Goal: Task Accomplishment & Management: Manage account settings

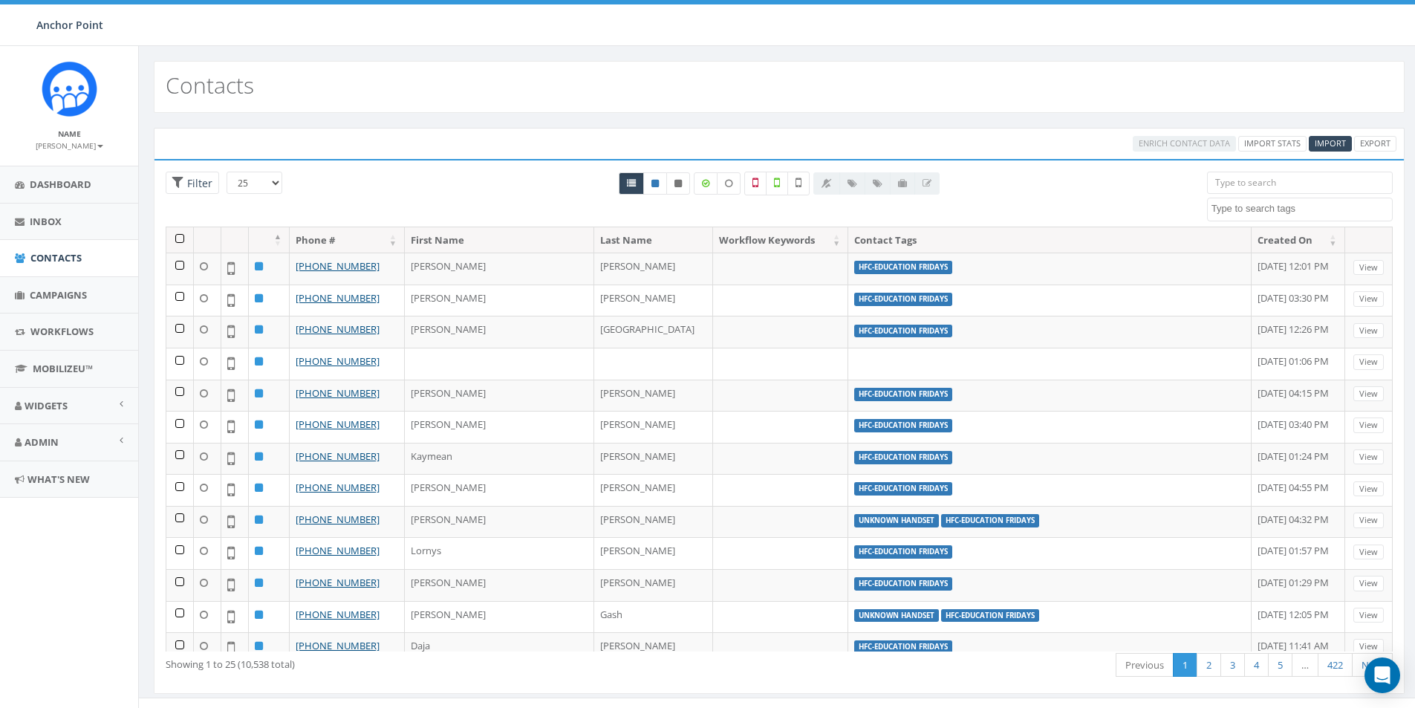
select select
click at [1245, 179] on input "search" at bounding box center [1300, 183] width 186 height 22
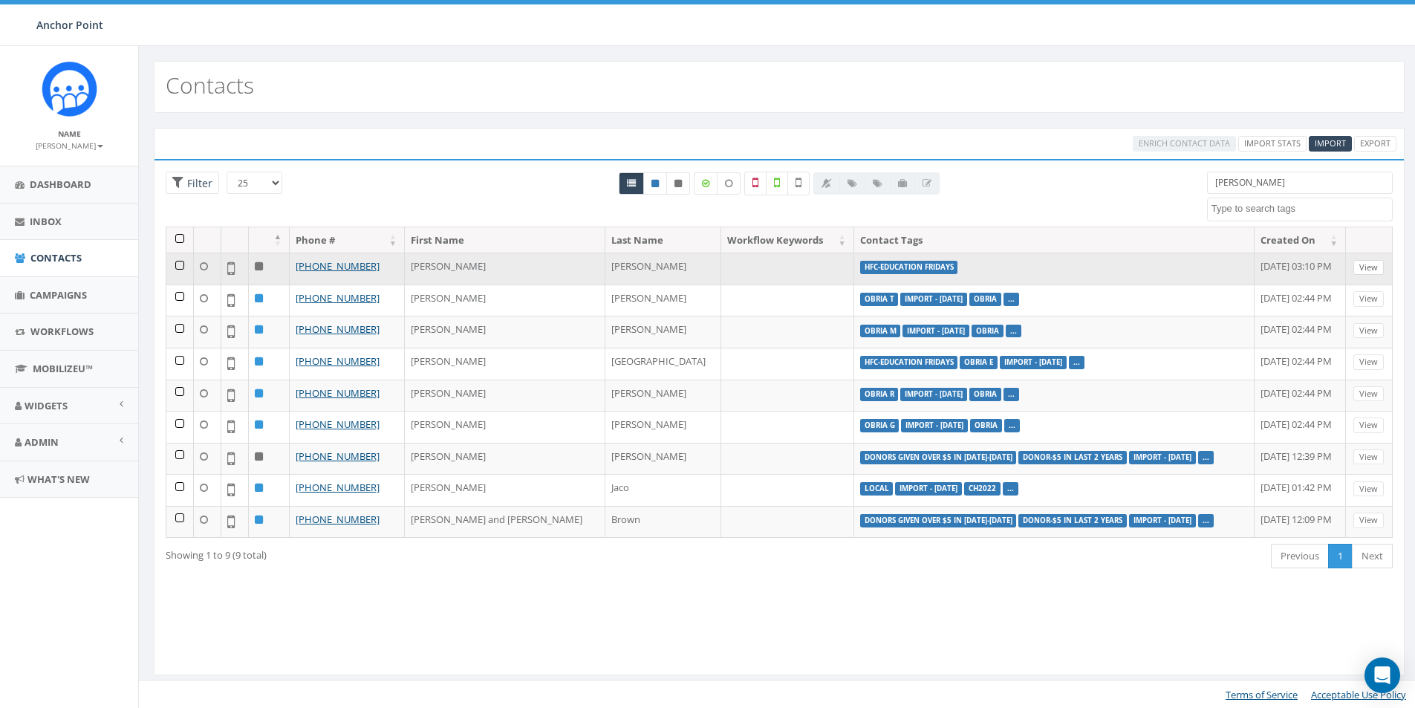
type input "[PERSON_NAME]"
click at [1375, 265] on link "View" at bounding box center [1368, 268] width 30 height 16
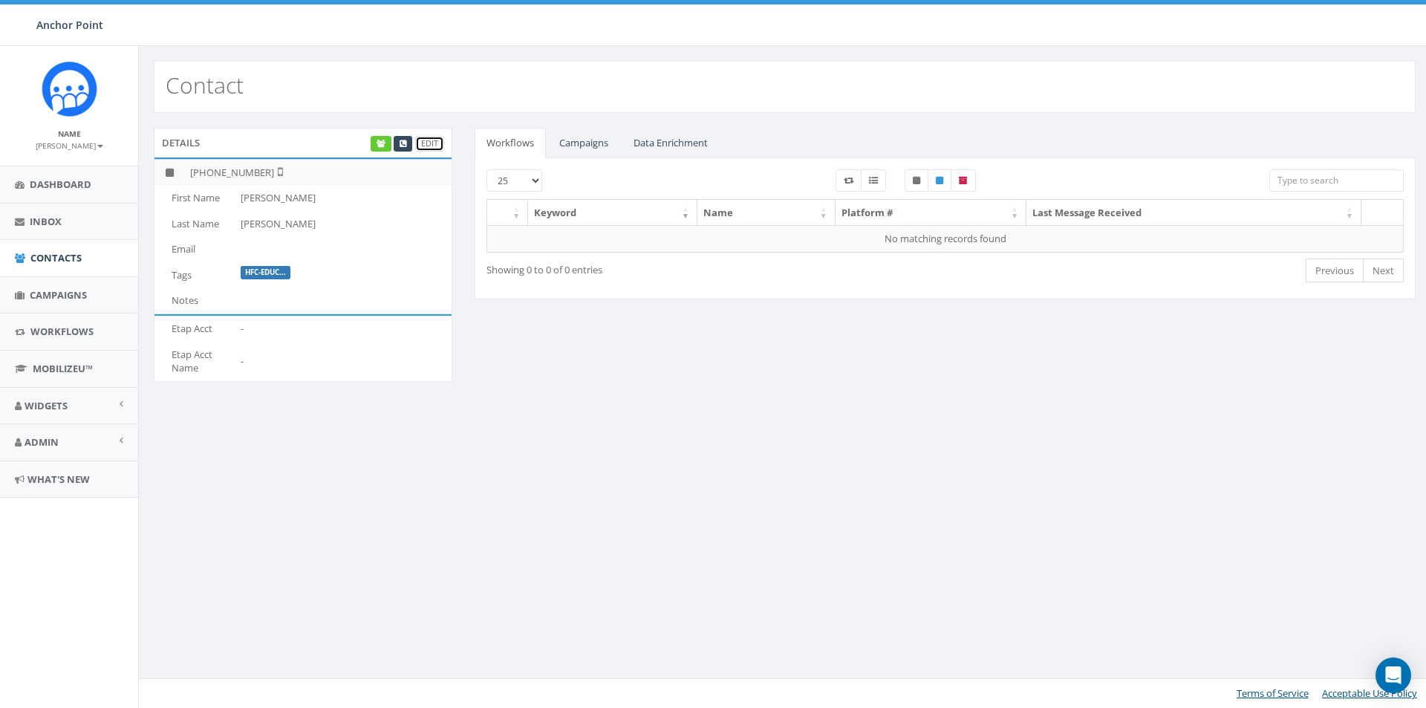
click at [430, 143] on link "Edit" at bounding box center [429, 144] width 29 height 16
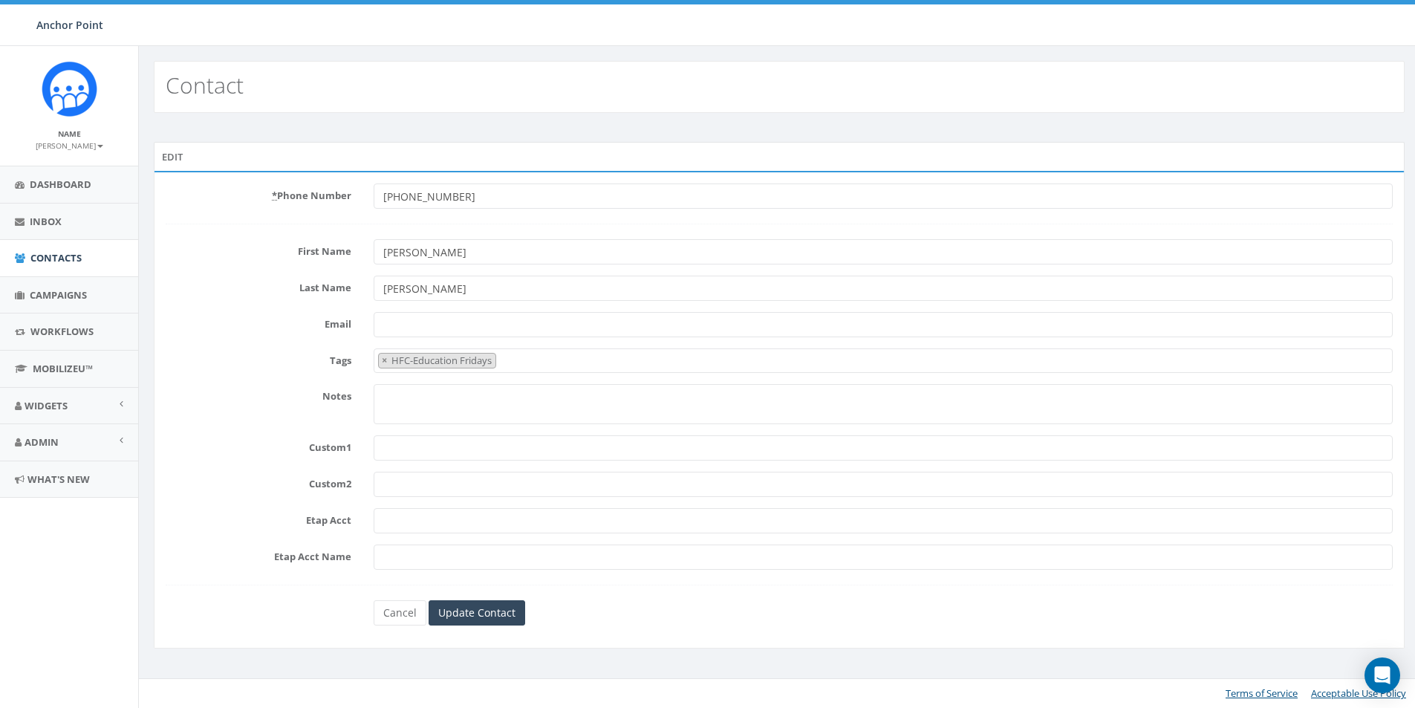
select select "HFC-Education Fridays"
drag, startPoint x: 427, startPoint y: 252, endPoint x: 377, endPoint y: 253, distance: 50.5
click at [377, 253] on input "[PERSON_NAME]" at bounding box center [890, 251] width 1028 height 25
drag, startPoint x: 412, startPoint y: 289, endPoint x: 347, endPoint y: 289, distance: 65.4
click at [347, 289] on div "Last Name Pina" at bounding box center [784, 288] width 1260 height 25
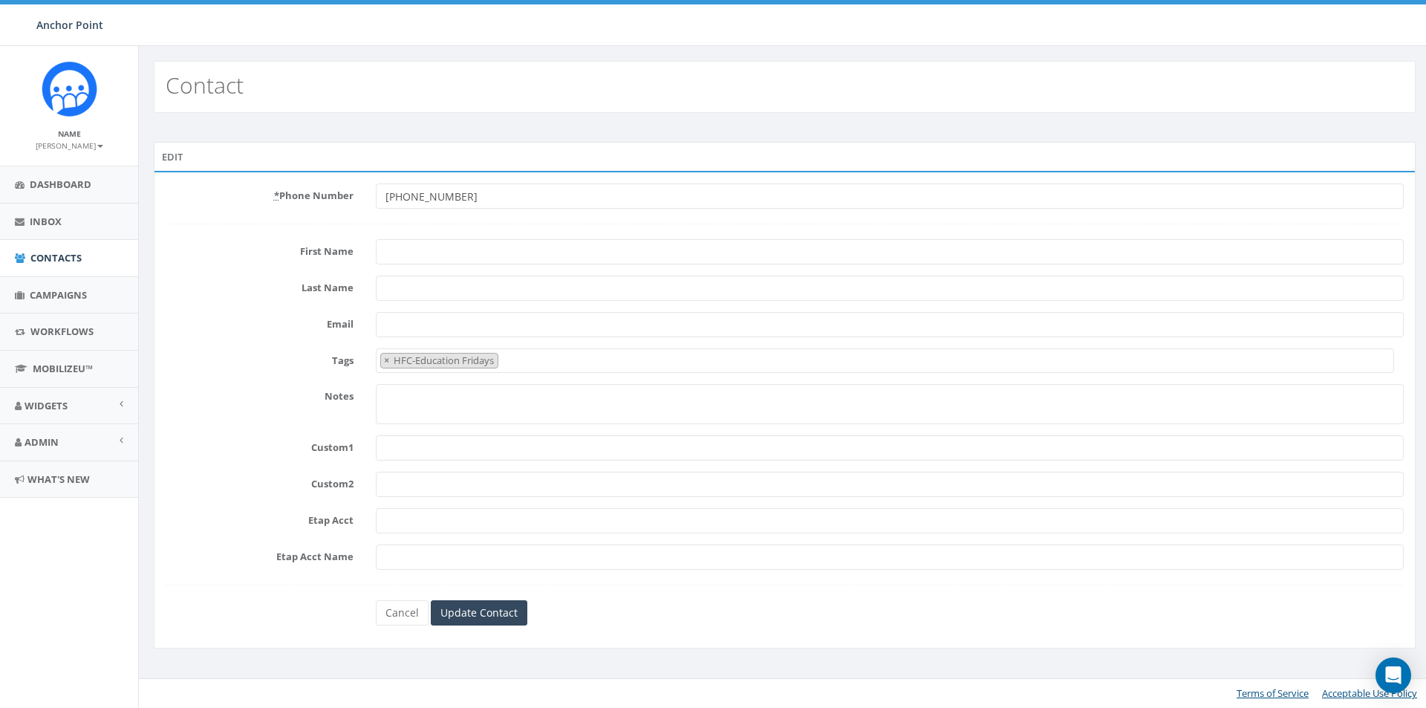
drag, startPoint x: 468, startPoint y: 192, endPoint x: 373, endPoint y: 201, distance: 95.6
click at [373, 201] on div "+17138202415" at bounding box center [890, 195] width 1050 height 25
click at [388, 361] on span "×" at bounding box center [386, 360] width 5 height 13
select select
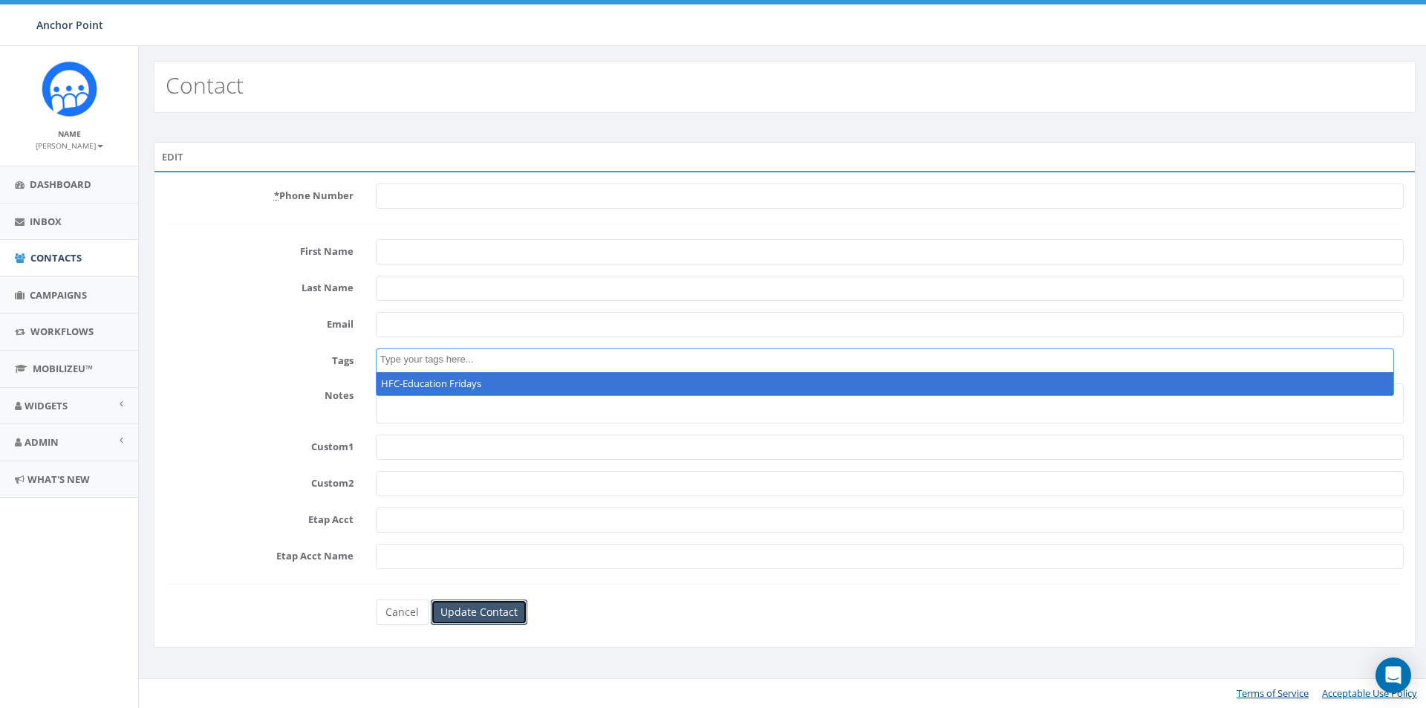
click at [483, 610] on input "Update Contact" at bounding box center [479, 611] width 97 height 25
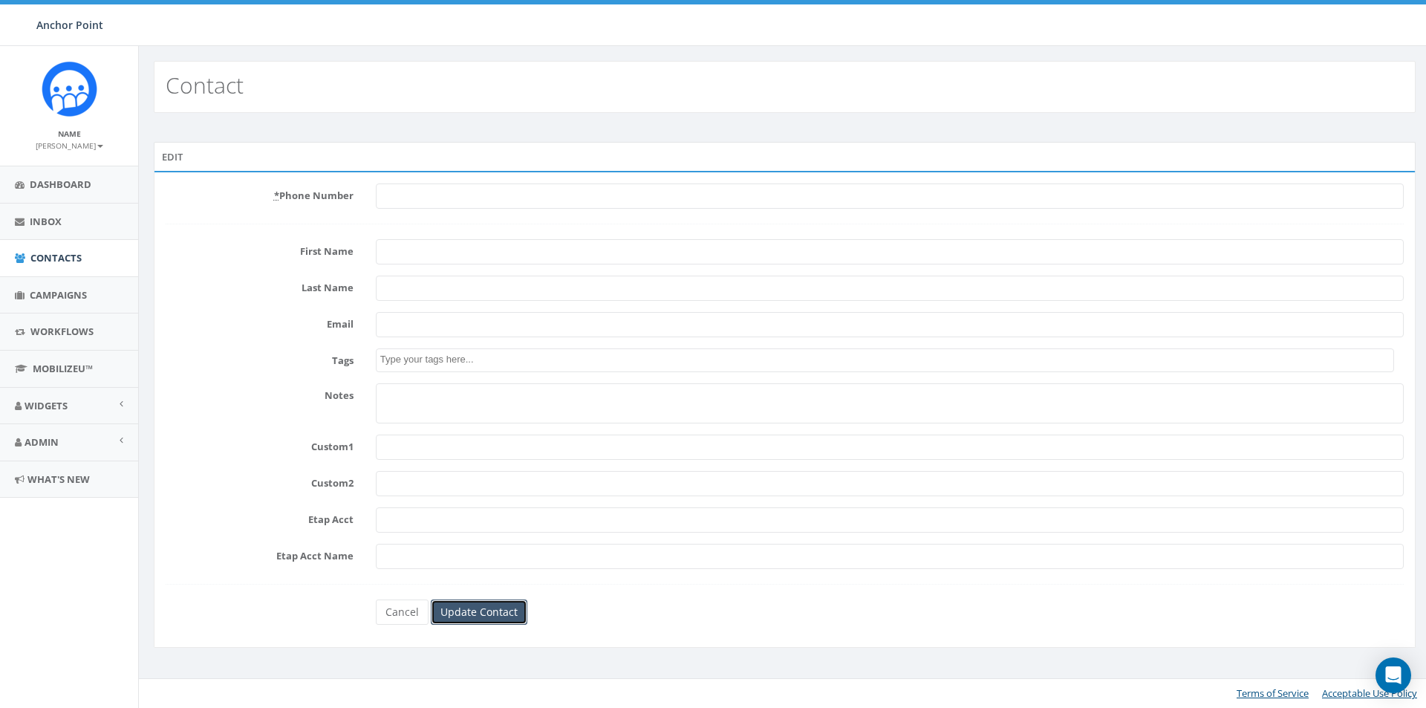
click at [478, 601] on input "Update Contact" at bounding box center [479, 611] width 97 height 25
click at [399, 608] on link "Cancel" at bounding box center [402, 611] width 53 height 25
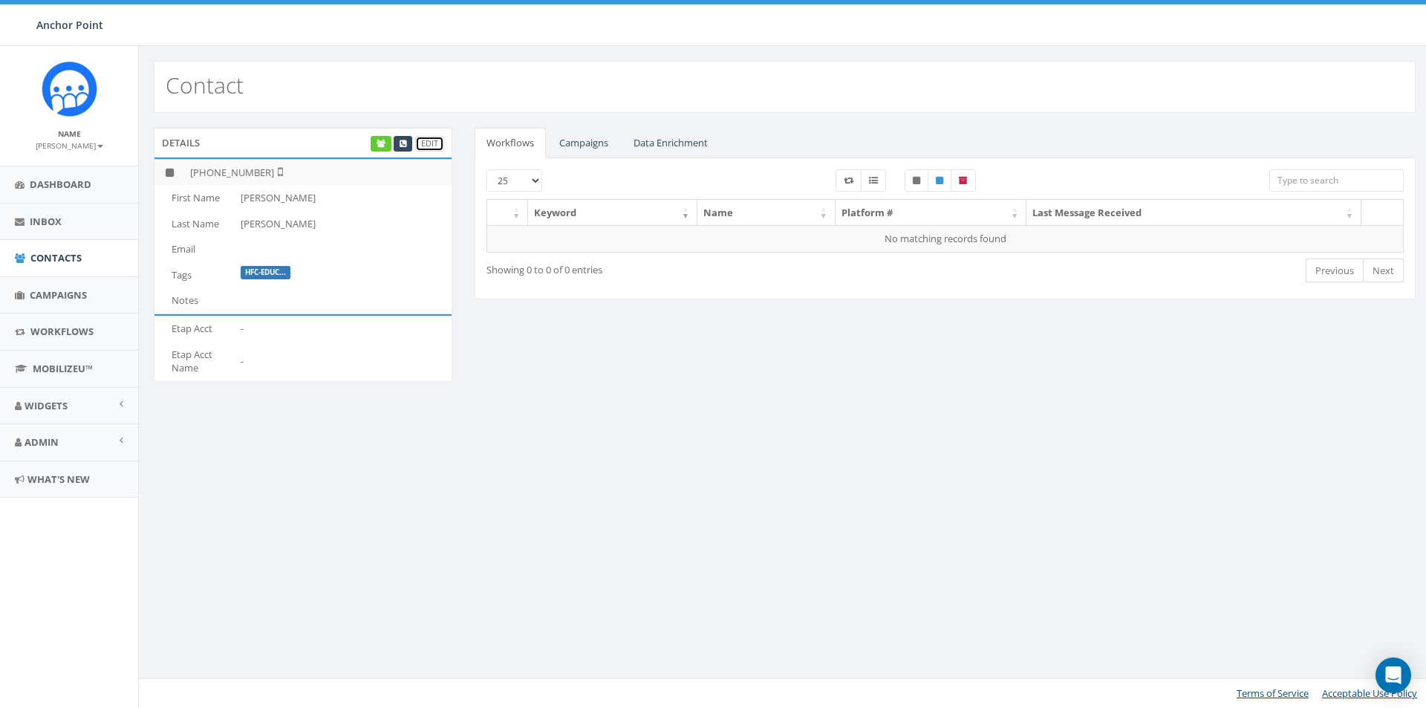
click at [433, 146] on link "Edit" at bounding box center [429, 144] width 29 height 16
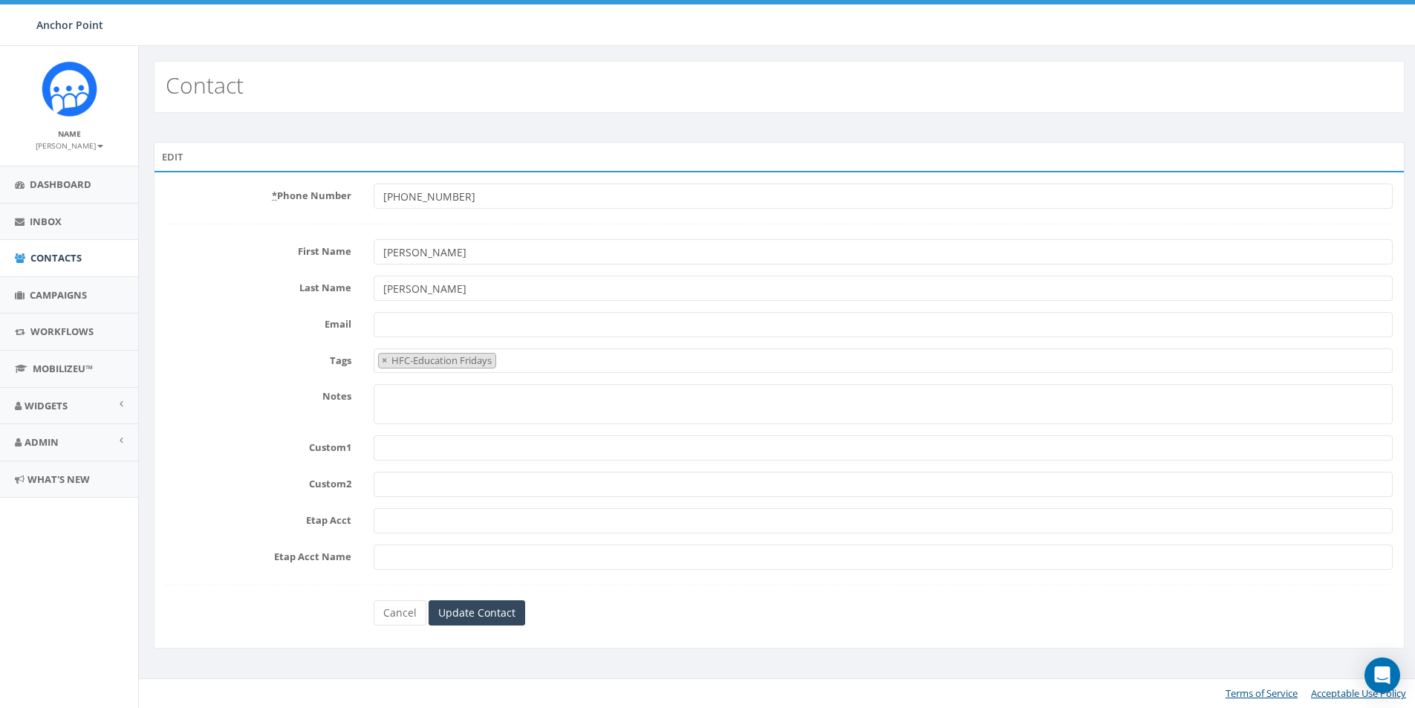
select select "HFC-Education Fridays"
click at [389, 361] on span "×" at bounding box center [386, 360] width 5 height 13
select select
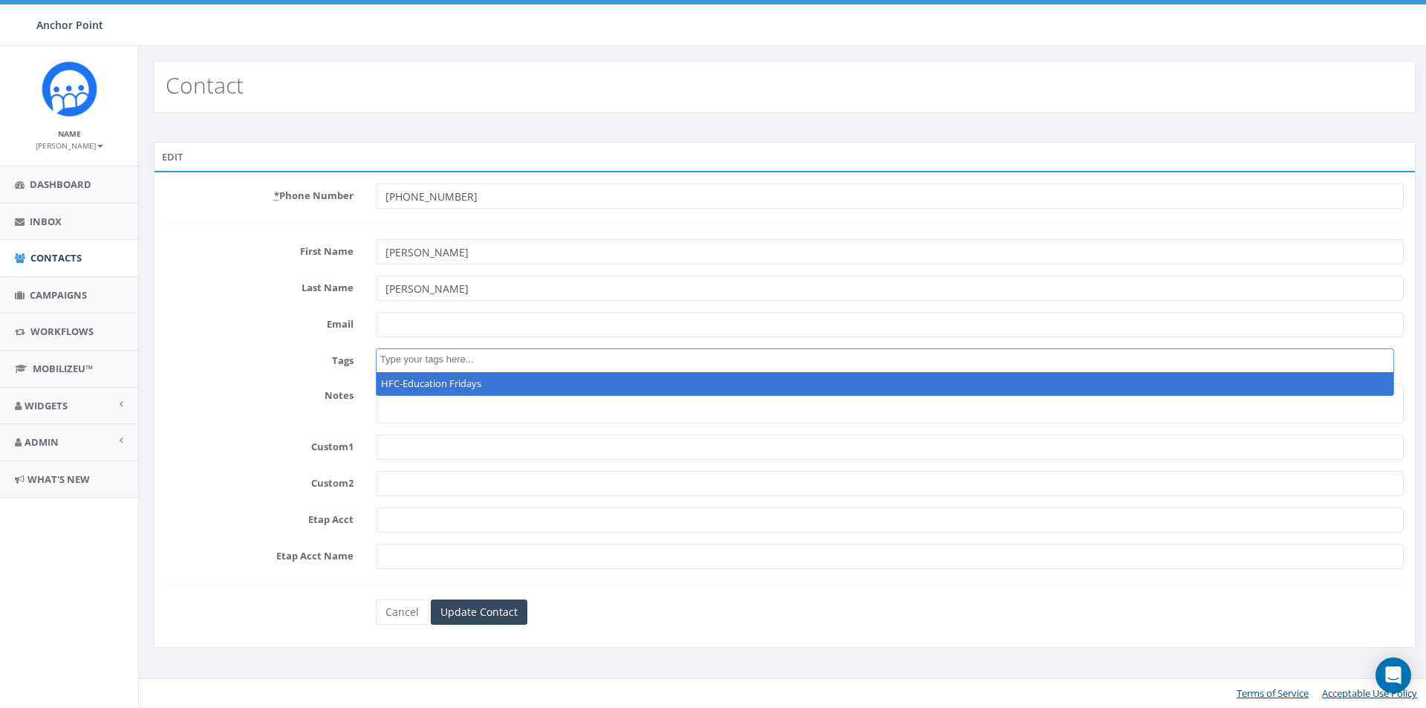
click at [392, 355] on textarea "Search" at bounding box center [887, 359] width 1014 height 13
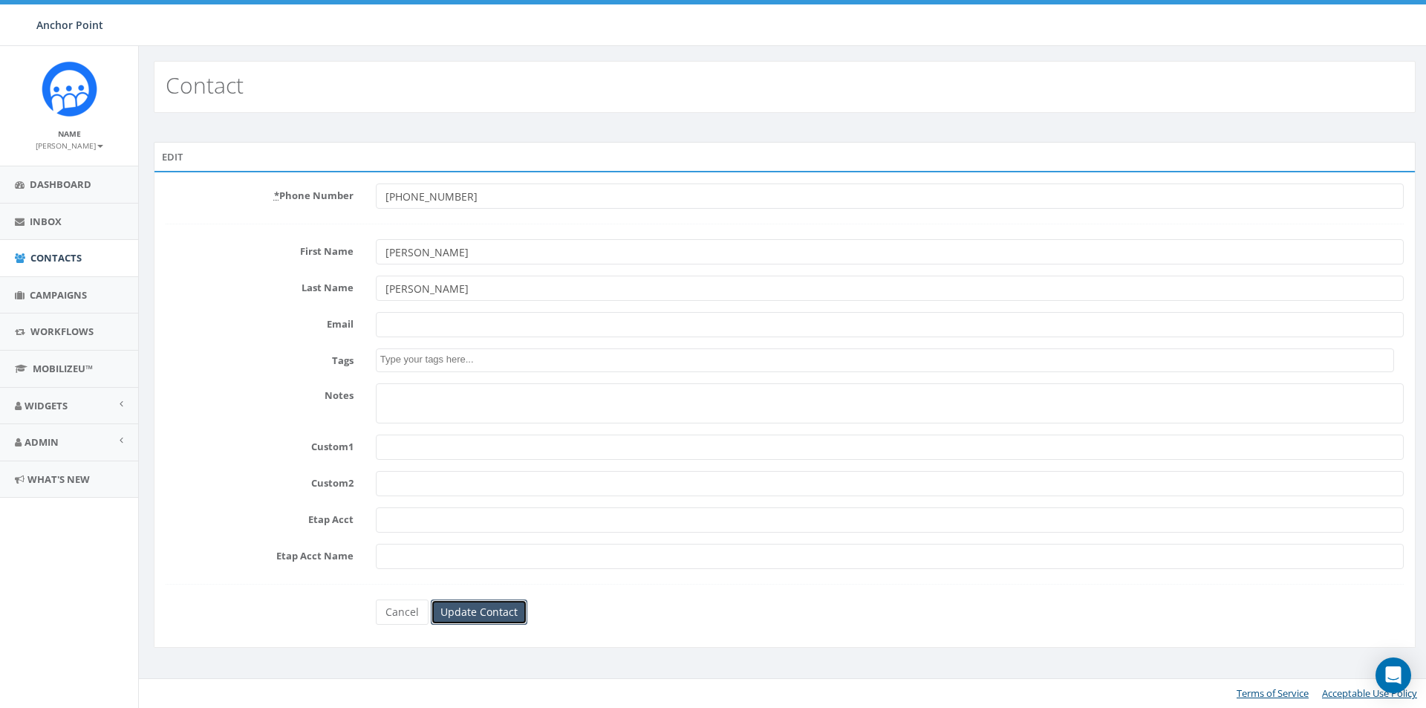
click at [485, 610] on input "Update Contact" at bounding box center [479, 611] width 97 height 25
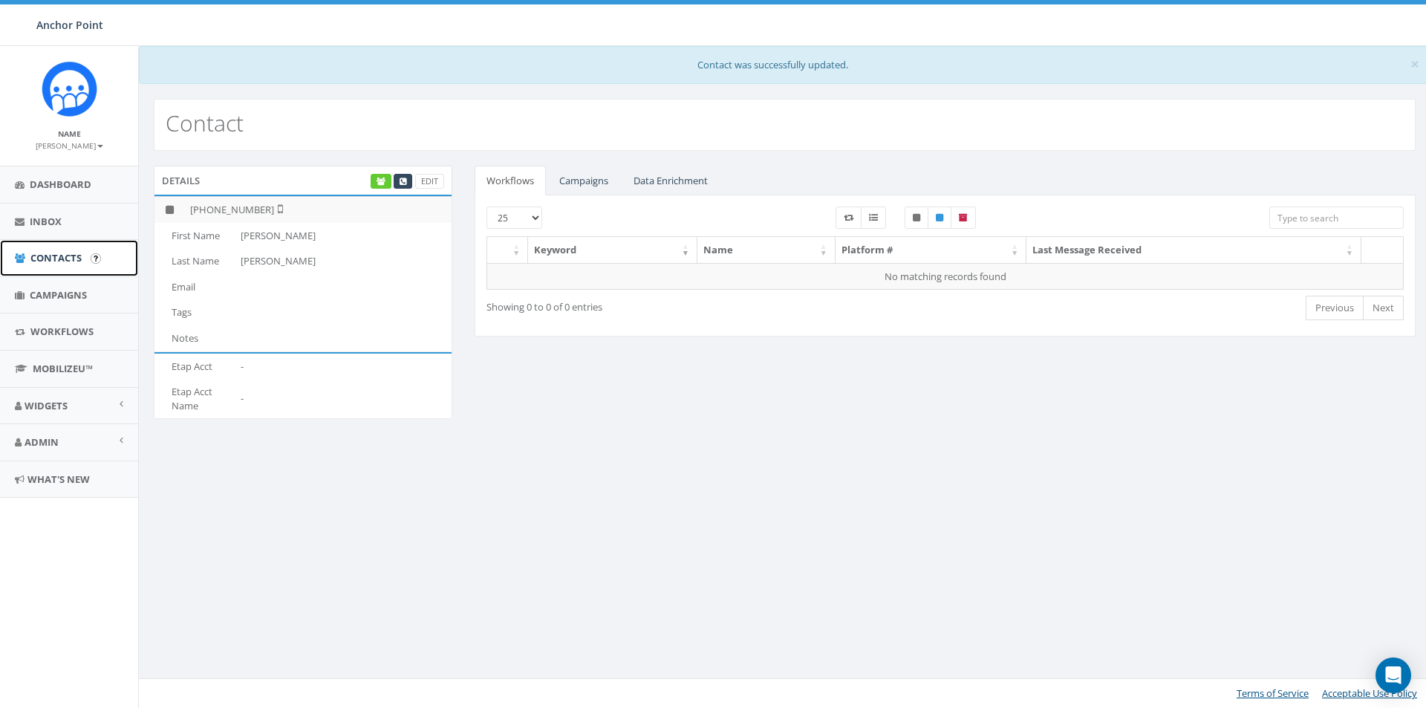
click at [48, 263] on span "Contacts" at bounding box center [55, 257] width 51 height 13
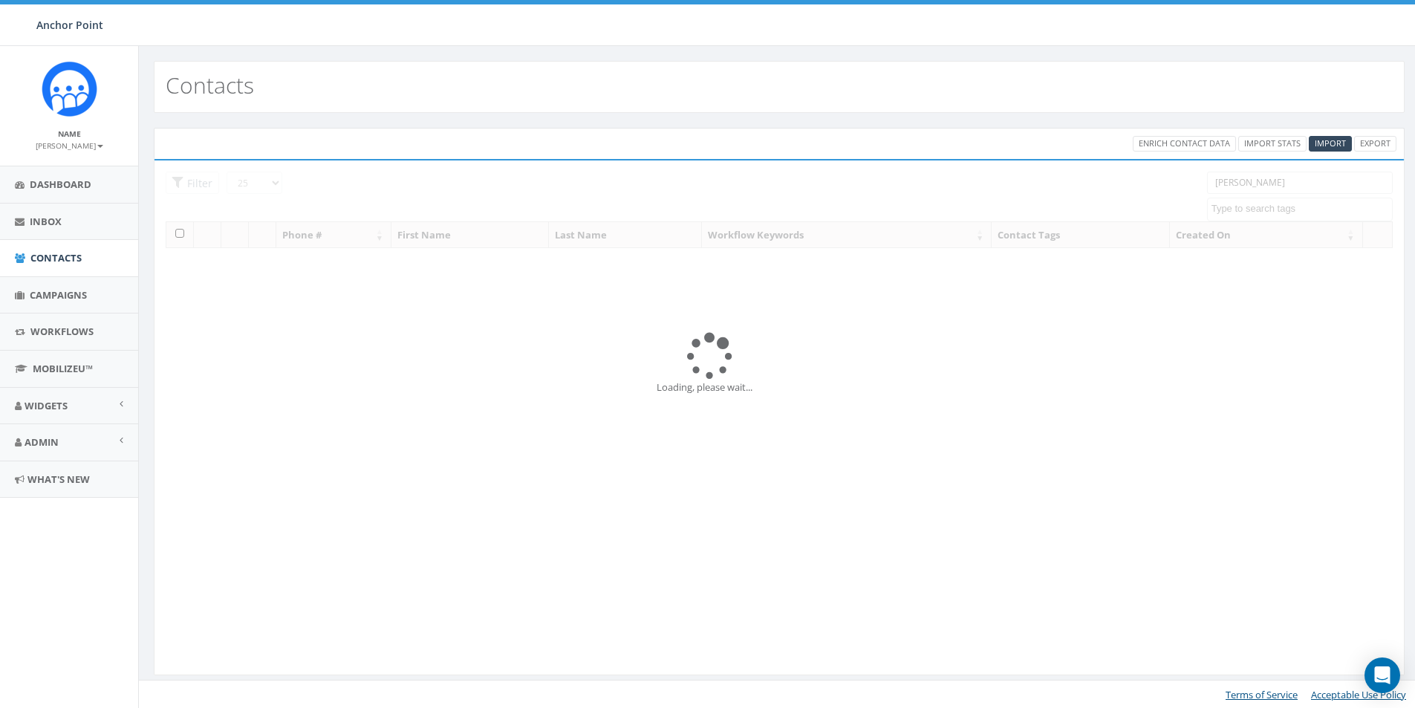
select select
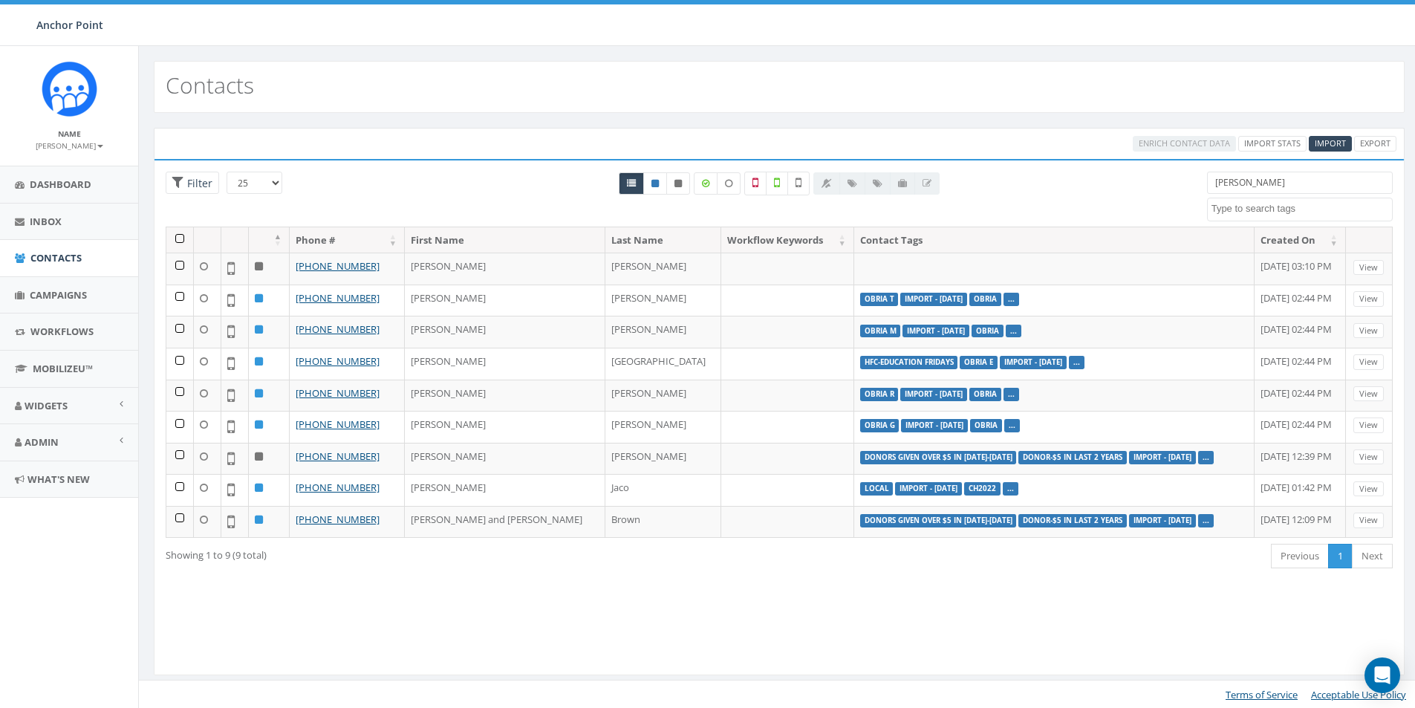
drag, startPoint x: 1250, startPoint y: 180, endPoint x: 1175, endPoint y: 189, distance: 75.6
click at [1175, 189] on div "25 50 100 Filter Leslie 0613 Donor Dinner 2024/09/12 2024 gala 2025/09/05 2025 …" at bounding box center [778, 199] width 1249 height 55
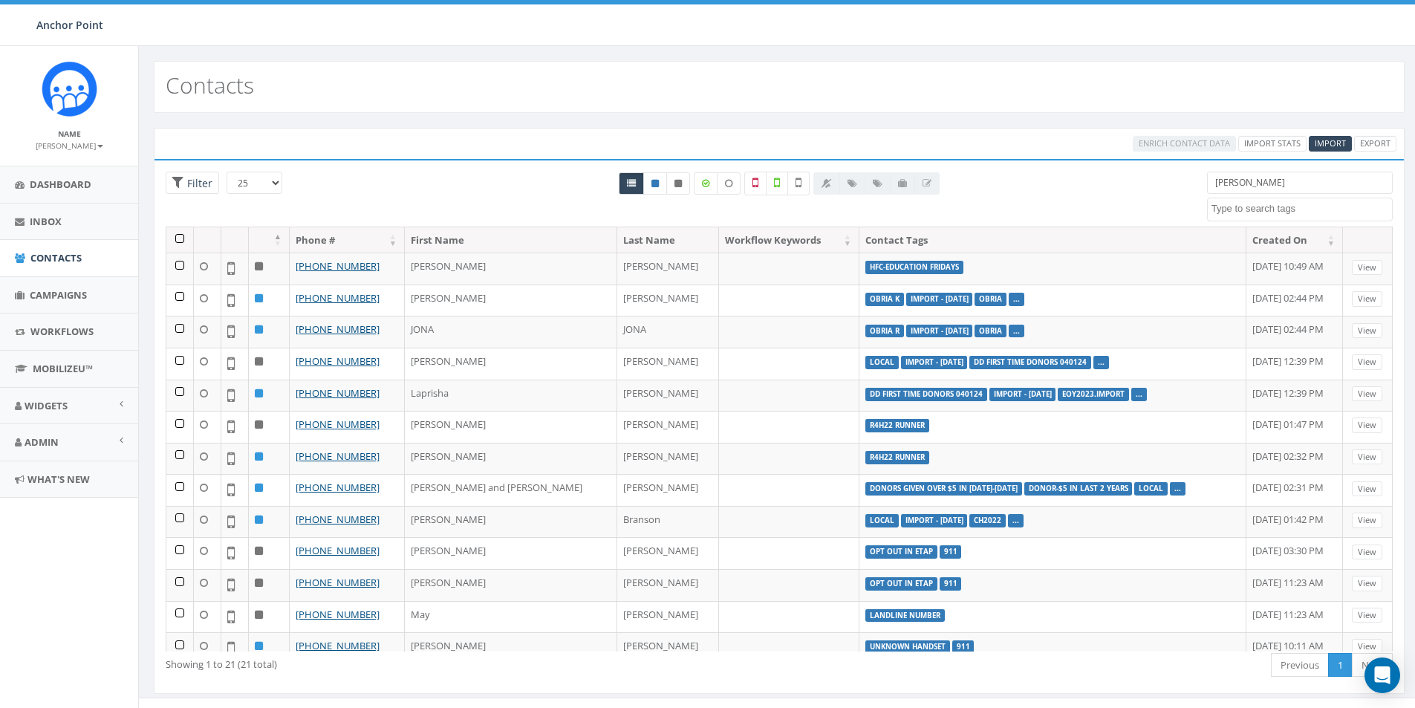
drag, startPoint x: 1246, startPoint y: 183, endPoint x: 1194, endPoint y: 185, distance: 52.0
click at [1194, 185] on div "25 50 100 Filter All 0 contact(s) on current page All 9 contact(s) filtered Jon…" at bounding box center [778, 199] width 1249 height 55
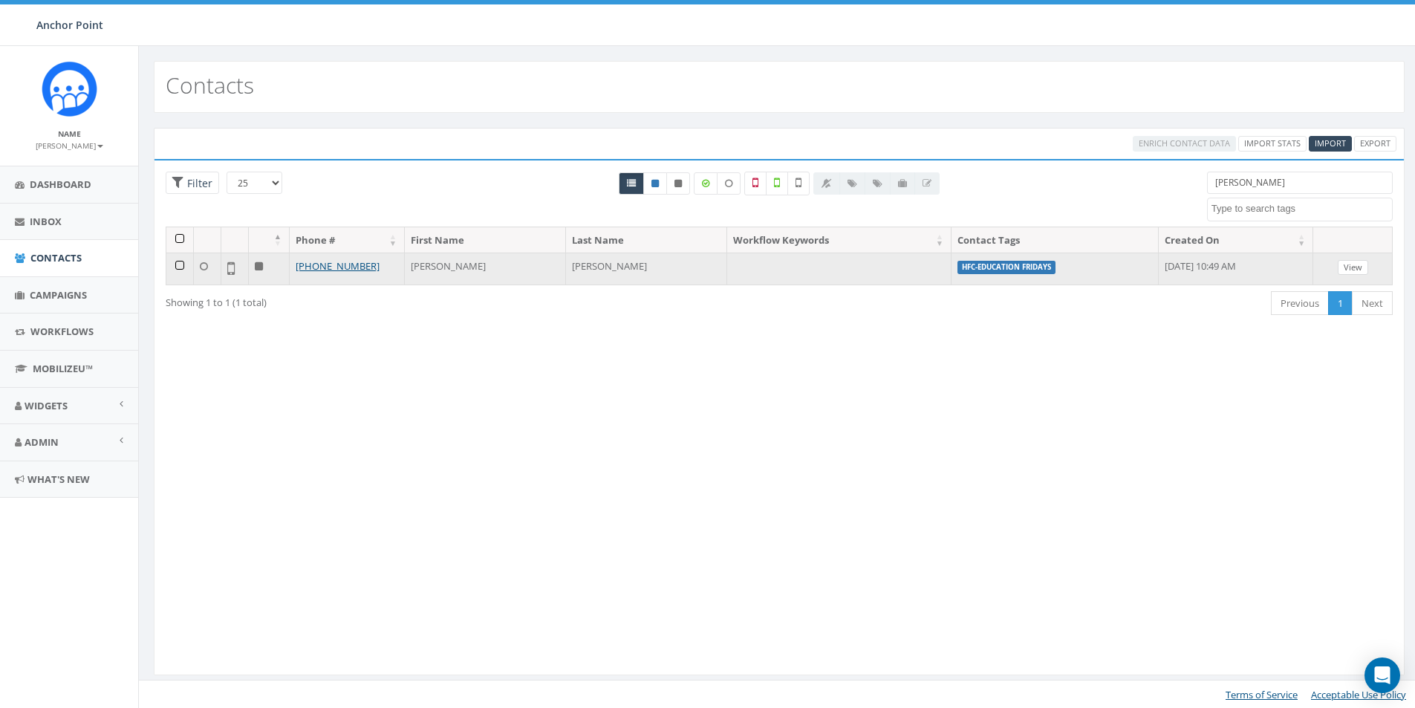
type input "[PERSON_NAME]"
click at [1347, 266] on link "View" at bounding box center [1353, 268] width 30 height 16
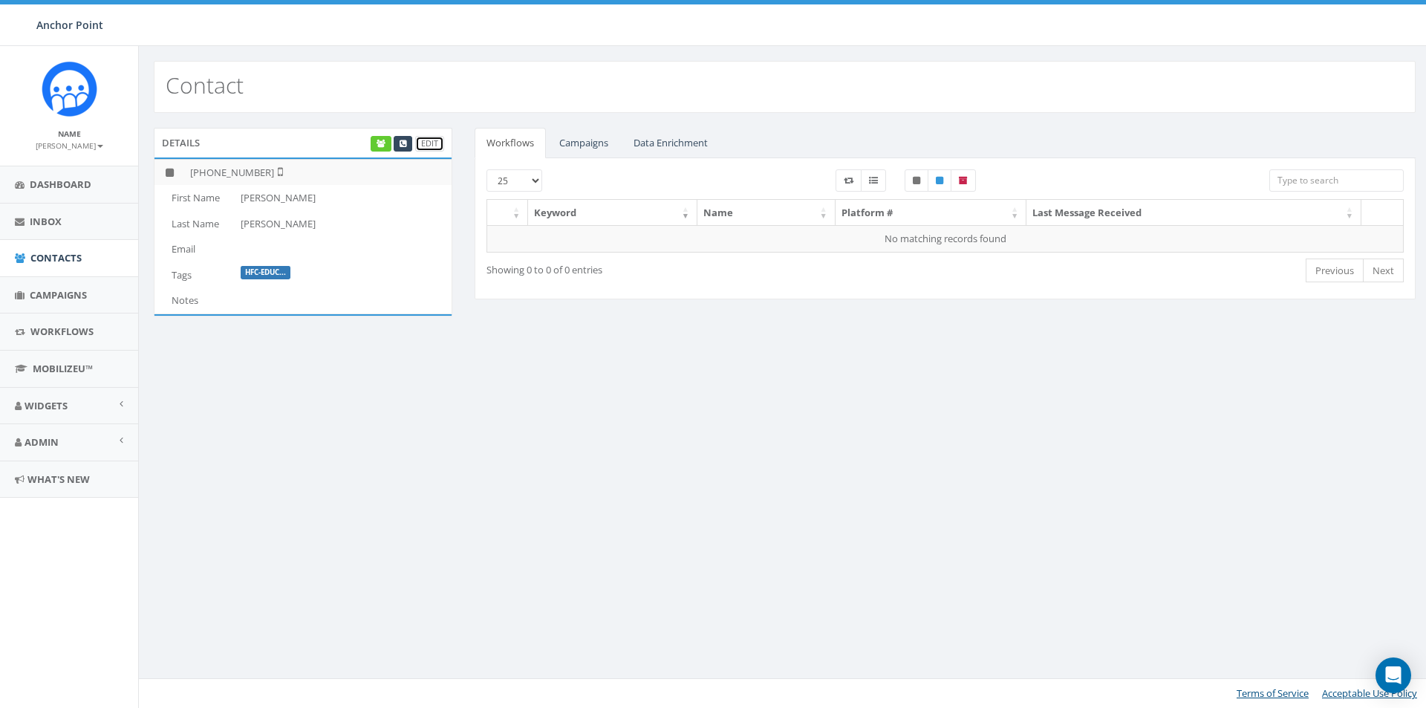
click at [431, 147] on link "Edit" at bounding box center [429, 144] width 29 height 16
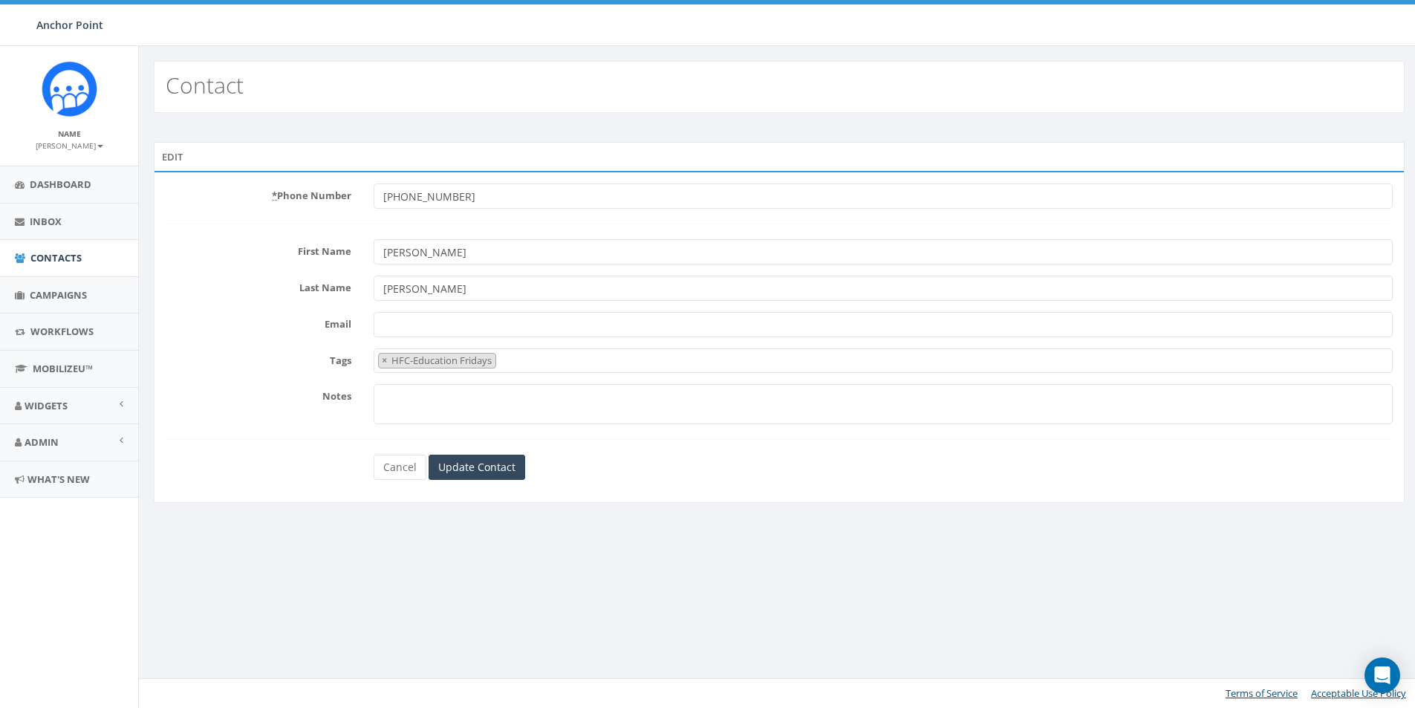
select select "HFC-Education Fridays"
click at [384, 359] on span "×" at bounding box center [386, 360] width 5 height 13
select select
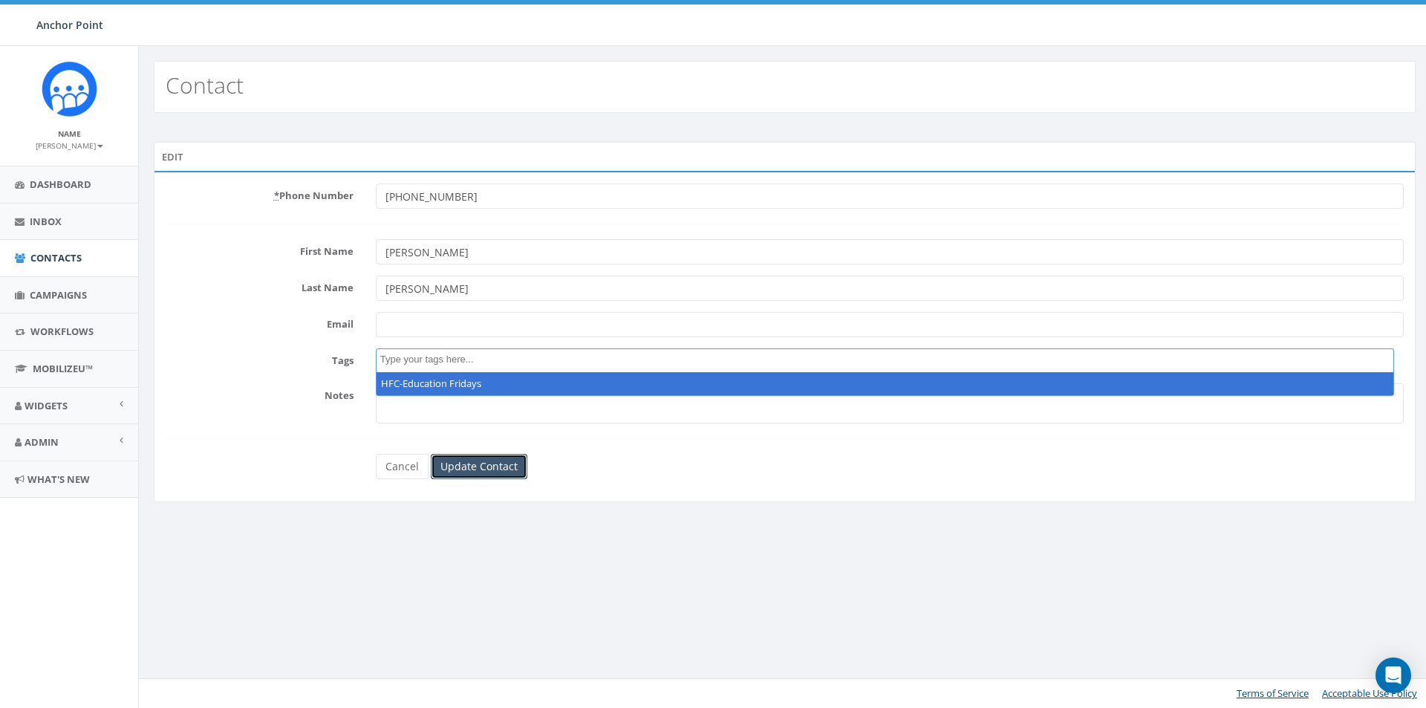
click at [470, 466] on input "Update Contact" at bounding box center [479, 466] width 97 height 25
